Goal: Navigation & Orientation: Find specific page/section

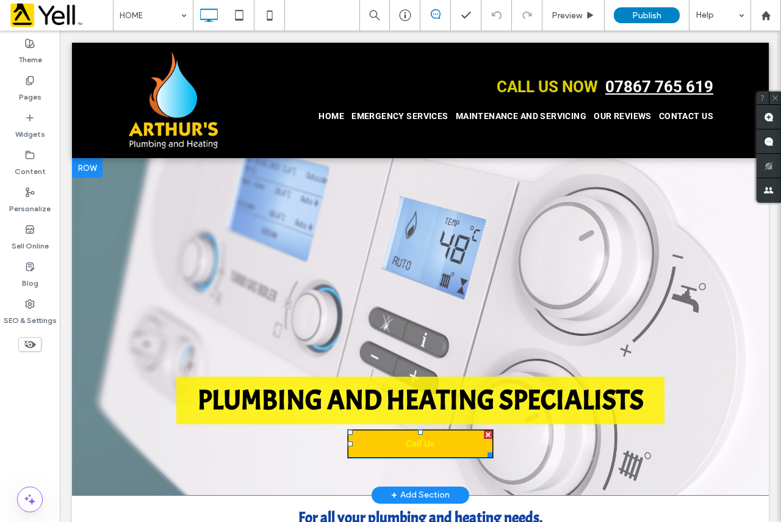
click at [432, 448] on span "Call Us" at bounding box center [420, 443] width 38 height 23
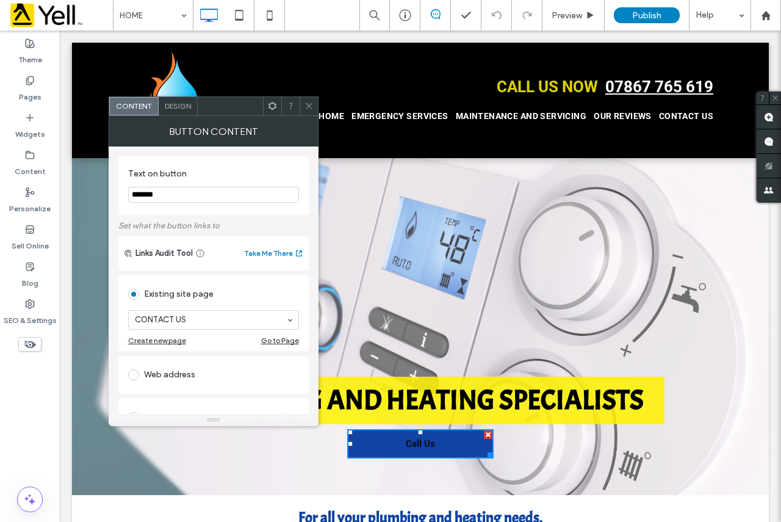
click at [309, 103] on icon at bounding box center [308, 105] width 9 height 9
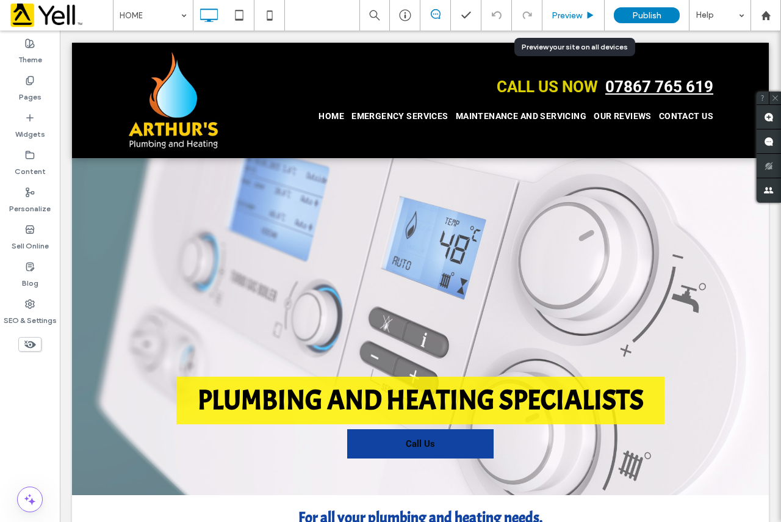
click at [562, 14] on span "Preview" at bounding box center [567, 15] width 31 height 10
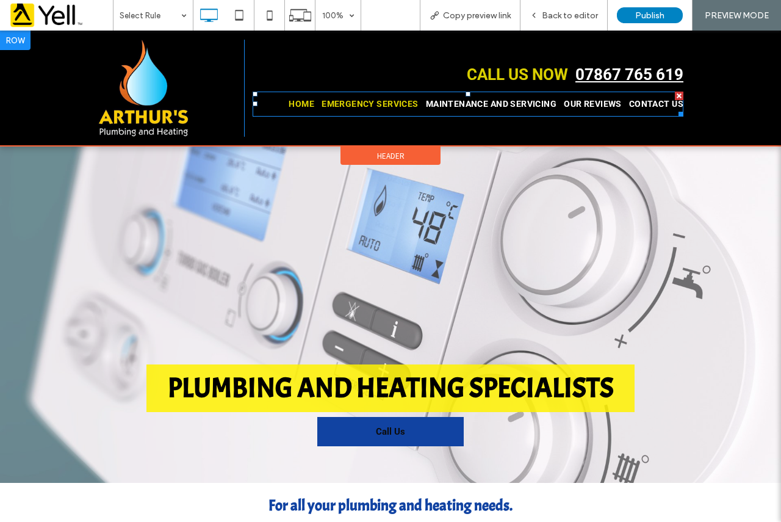
click at [340, 104] on span "EMERGENCY SERVICES" at bounding box center [370, 104] width 97 height 13
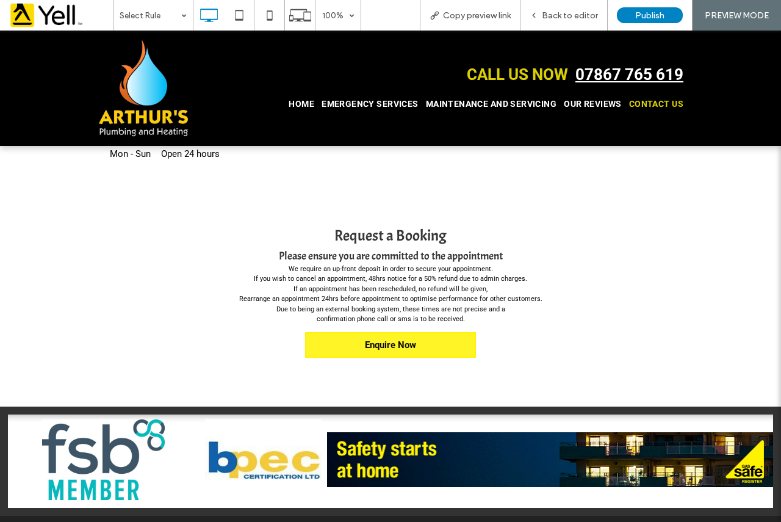
scroll to position [544, 0]
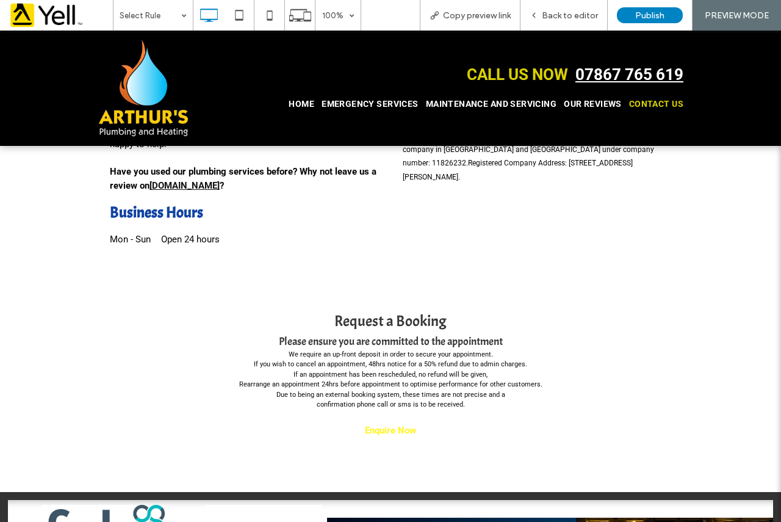
click at [392, 419] on span "Enquire Now" at bounding box center [391, 430] width 60 height 23
click at [430, 422] on link "Enquire Now" at bounding box center [390, 430] width 171 height 26
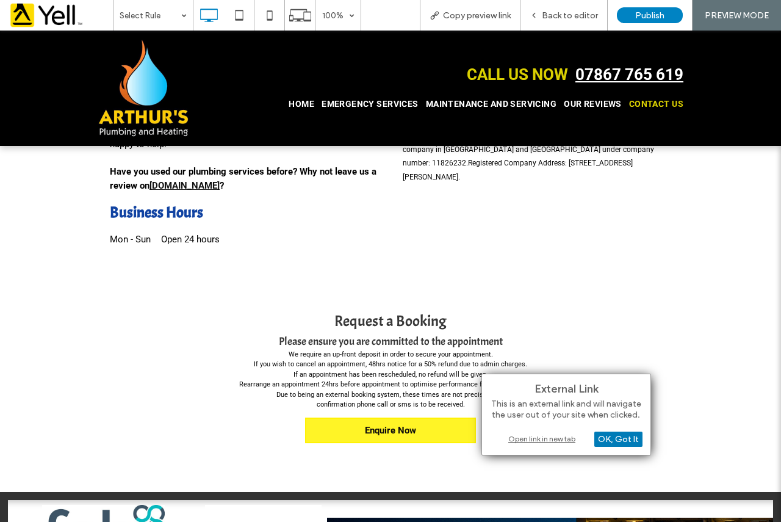
click at [616, 441] on div "OK, Got It" at bounding box center [618, 438] width 48 height 15
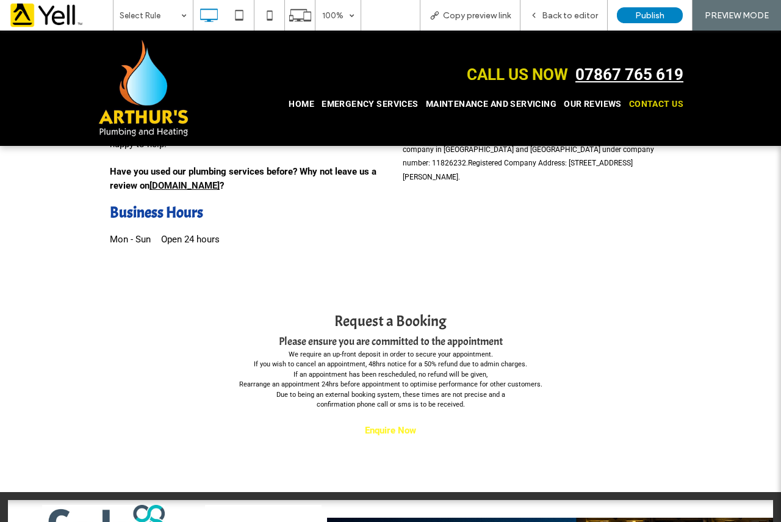
click at [405, 419] on span "Enquire Now" at bounding box center [391, 430] width 60 height 23
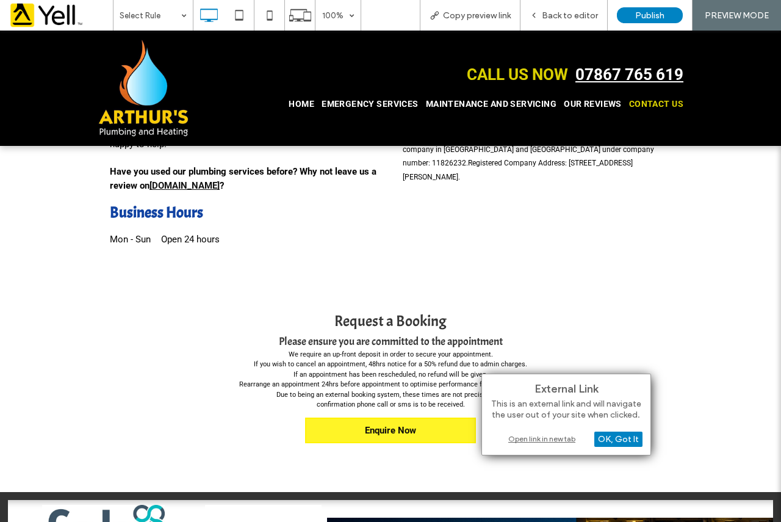
click at [542, 439] on div "Open link in new tab" at bounding box center [566, 438] width 153 height 13
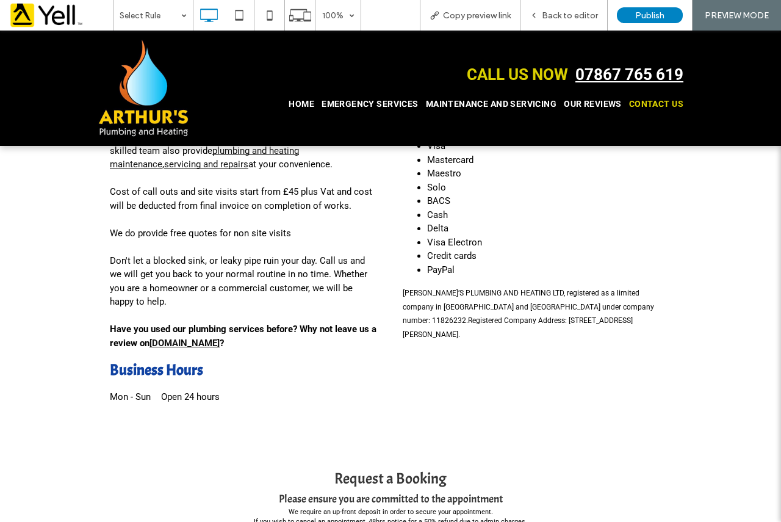
scroll to position [549, 0]
